Goal: Task Accomplishment & Management: Manage account settings

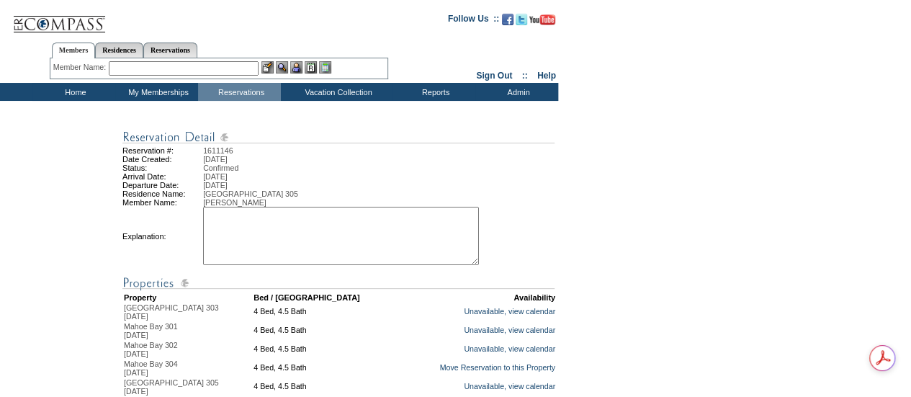
click at [312, 229] on textarea at bounding box center [341, 236] width 276 height 58
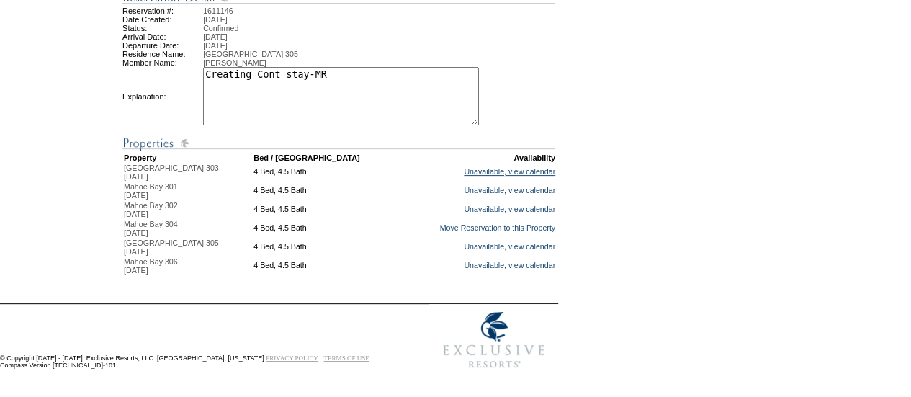
scroll to position [156, 0]
type textarea "Creating Cont stay-MR"
click at [470, 223] on link "Move Reservation to this Property" at bounding box center [497, 227] width 116 height 9
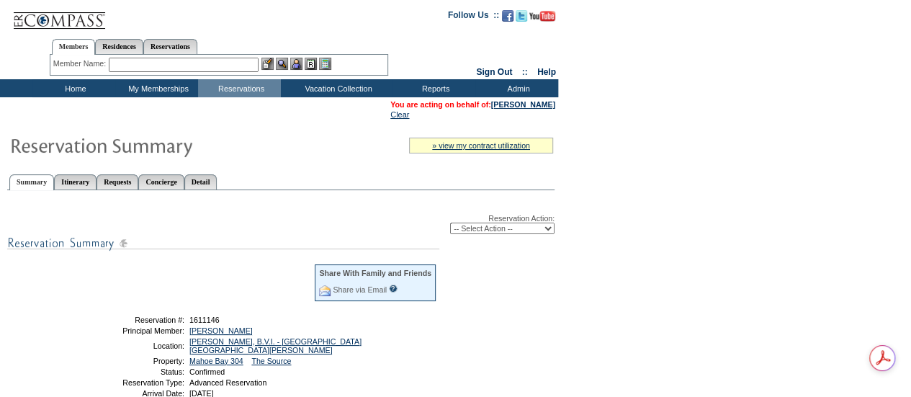
click at [493, 234] on select "-- Select Action -- Modify Reservation Dates Modify Reservation Cost Modify Occ…" at bounding box center [502, 228] width 104 height 12
select select "ChangeDates"
click at [450, 224] on select "-- Select Action -- Modify Reservation Dates Modify Reservation Cost Modify Occ…" at bounding box center [502, 228] width 104 height 12
